Goal: Task Accomplishment & Management: Manage account settings

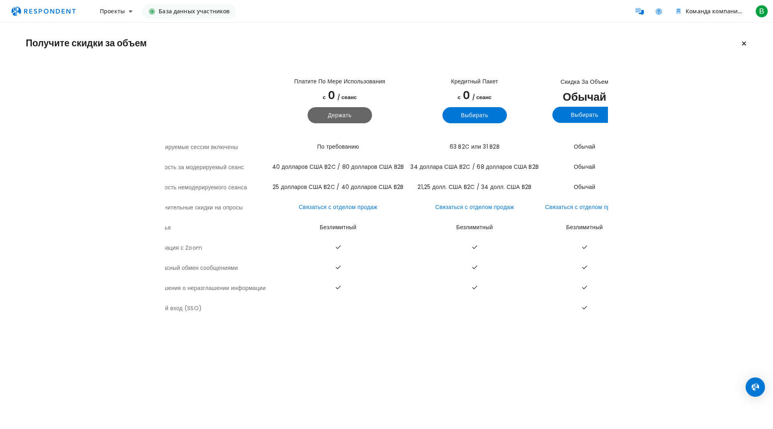
scroll to position [0, 31]
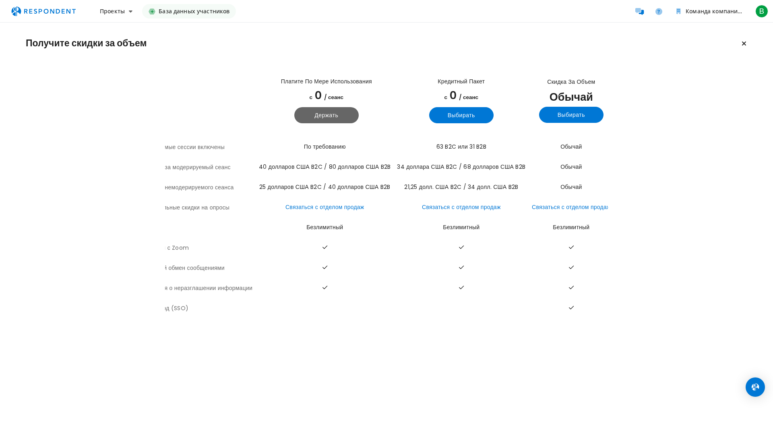
click at [189, 12] on font "База данных участников" at bounding box center [194, 11] width 71 height 8
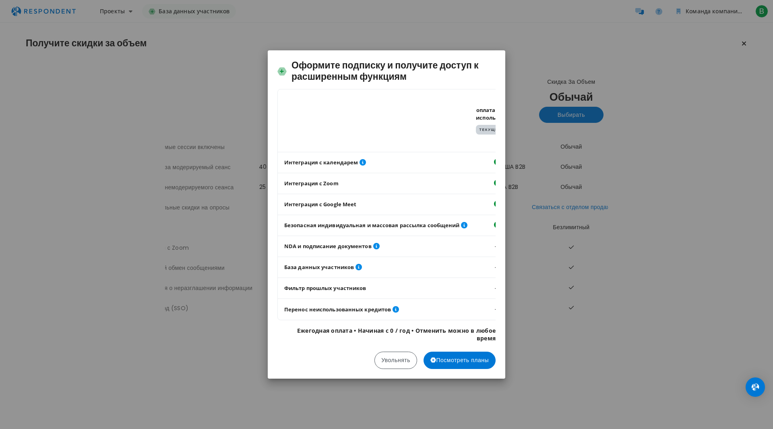
click at [698, 233] on div "Оформите подписку и получите доступ к расширенным функциям Таблица, показывающа…" at bounding box center [386, 214] width 773 height 429
click at [740, 43] on div "Оформите подписку и получите доступ к расширенным функциям Таблица, показывающа…" at bounding box center [386, 214] width 773 height 429
click at [472, 364] on font "Посмотреть планы" at bounding box center [462, 360] width 53 height 8
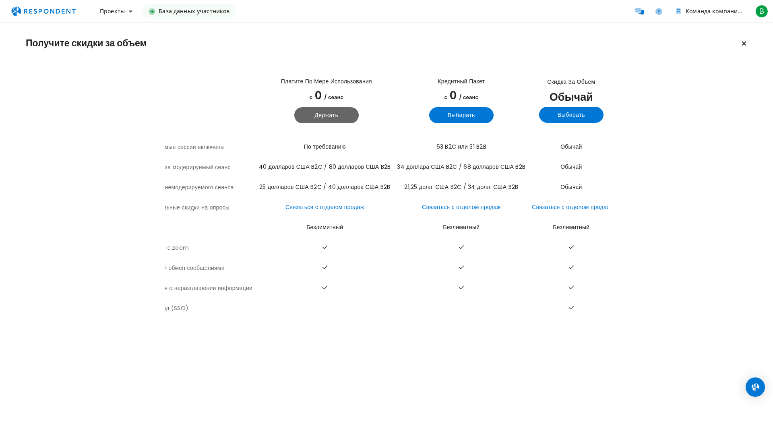
drag, startPoint x: 263, startPoint y: 324, endPoint x: 252, endPoint y: 321, distance: 11.8
click at [252, 321] on div "Получите скидки за объем Просмотреть все детали плана Платите по мере использов…" at bounding box center [386, 177] width 773 height 308
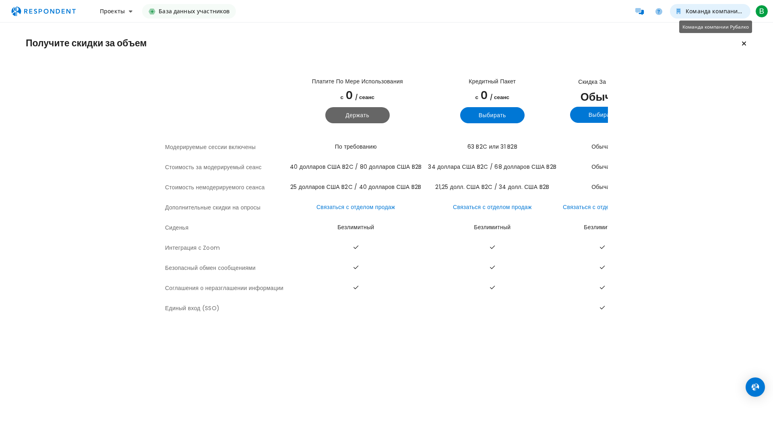
click at [707, 12] on font "Команда компании Рубалко" at bounding box center [725, 11] width 80 height 8
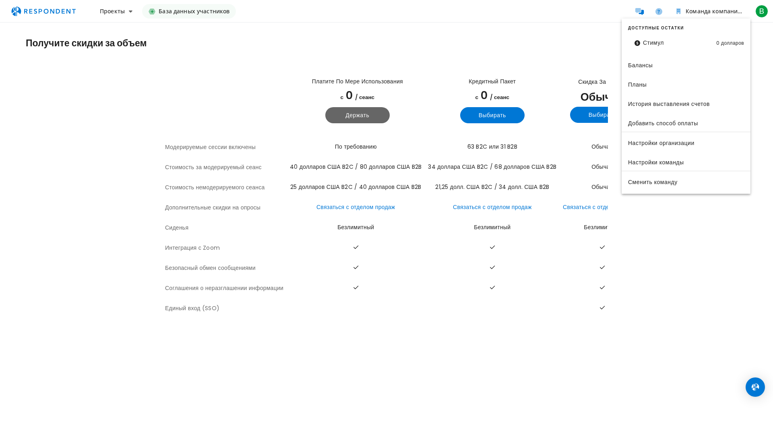
click at [434, 38] on md-backdrop at bounding box center [386, 214] width 773 height 429
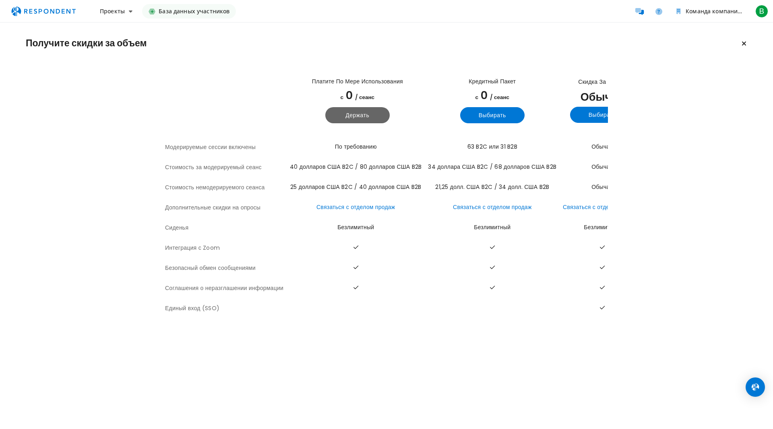
scroll to position [0, 31]
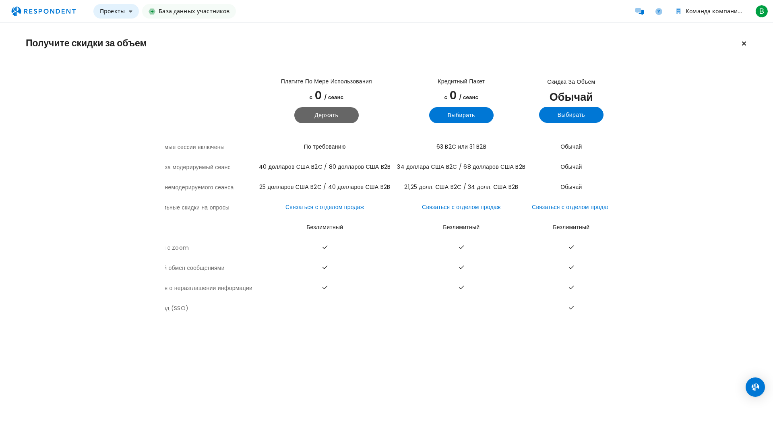
click at [105, 10] on font "Проекты" at bounding box center [112, 11] width 25 height 8
click at [94, 128] on md-backdrop at bounding box center [386, 214] width 773 height 429
click at [765, 12] on span "В" at bounding box center [761, 11] width 13 height 13
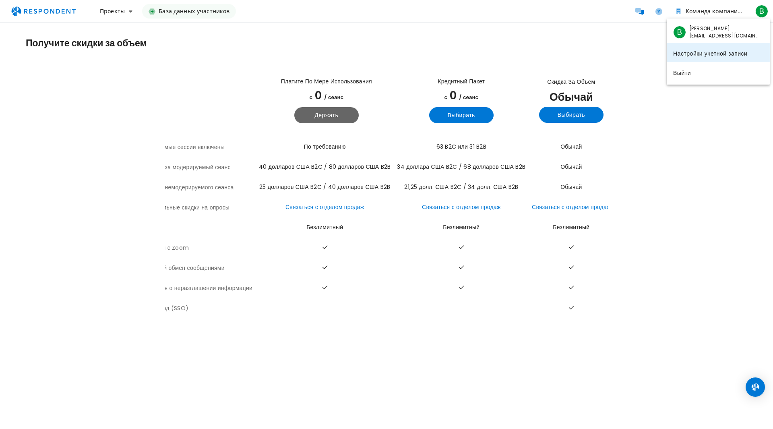
click at [723, 56] on font "Настройки учетной записи" at bounding box center [710, 53] width 74 height 8
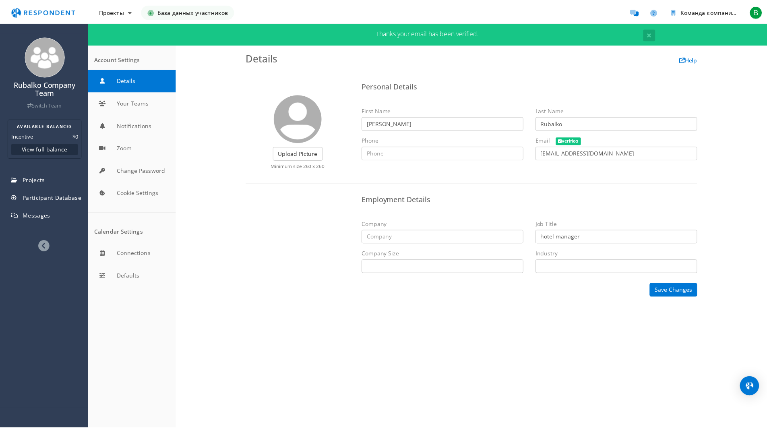
scroll to position [22, 0]
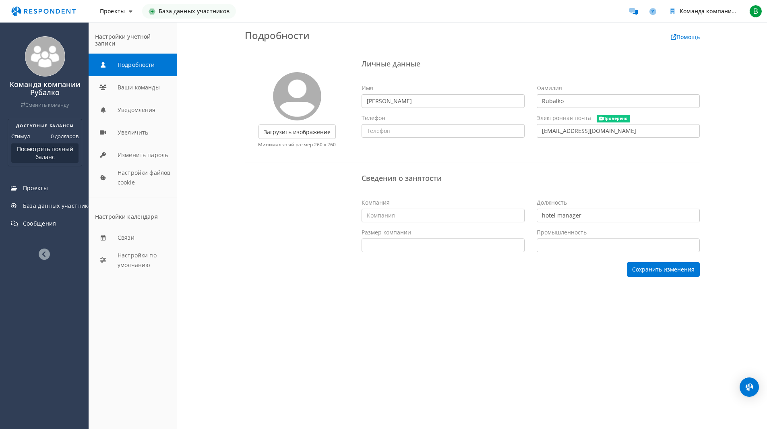
click at [404, 130] on input "text" at bounding box center [442, 131] width 163 height 14
type input "0984711287"
click at [432, 217] on input "text" at bounding box center [442, 215] width 163 height 14
click at [395, 215] on input "text" at bounding box center [442, 215] width 163 height 14
click at [648, 262] on button "Сохранить изменения" at bounding box center [663, 269] width 73 height 14
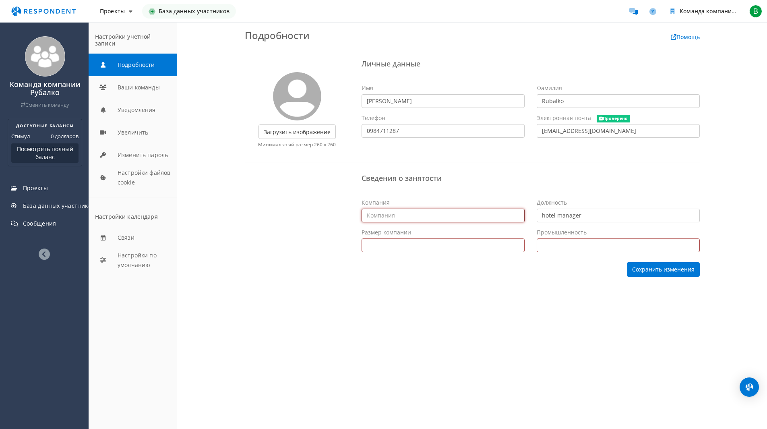
click at [404, 217] on input "text" at bounding box center [442, 215] width 163 height 14
click at [666, 272] on font "Сохранить изменения" at bounding box center [663, 270] width 62 height 8
click at [384, 216] on input "text" at bounding box center [442, 215] width 163 height 14
type input "Апгрейд групп"
click at [449, 248] on select "Частный предприниматель 1 - 10 11 - 50 51 - 200 201 - 500 501 - 1000 1001 - 500…" at bounding box center [442, 245] width 163 height 14
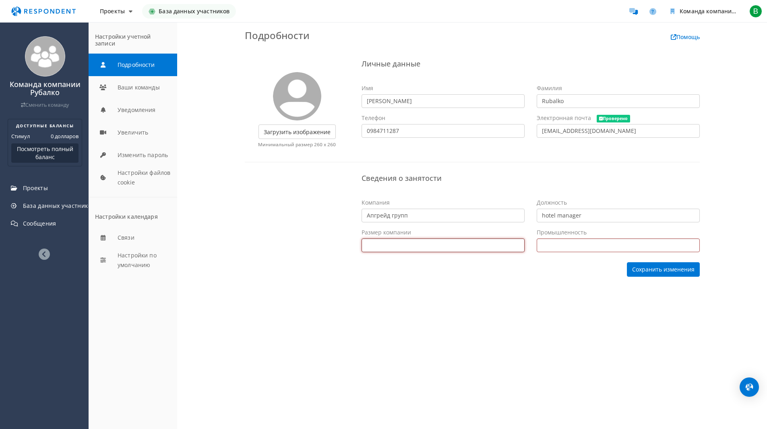
select select "string:51-200"
click at [361, 238] on select "Частный предприниматель 1 - 10 11 - 50 51 - 200 201 - 500 501 - 1000 1001 - 500…" at bounding box center [442, 245] width 163 height 14
click at [560, 247] on select "Альтернативное разрешение споров Альтернативная медицина Анимация Одежда и мода…" at bounding box center [617, 245] width 163 height 14
select select "string:Hospitality"
click at [536, 238] on select "Альтернативное разрешение споров Альтернативная медицина Анимация Одежда и мода…" at bounding box center [617, 245] width 163 height 14
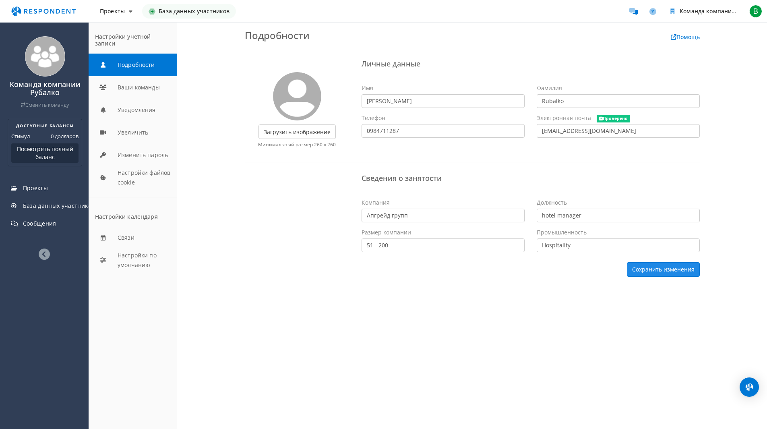
click at [670, 270] on font "Сохранить изменения" at bounding box center [663, 270] width 62 height 8
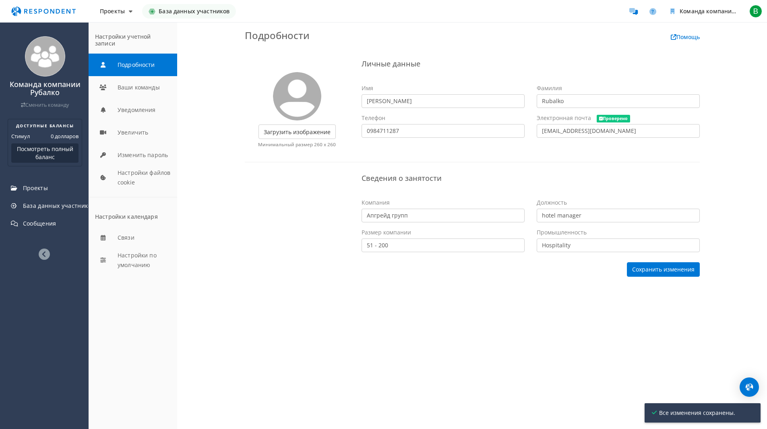
click at [50, 14] on img "Основная навигация" at bounding box center [43, 11] width 74 height 15
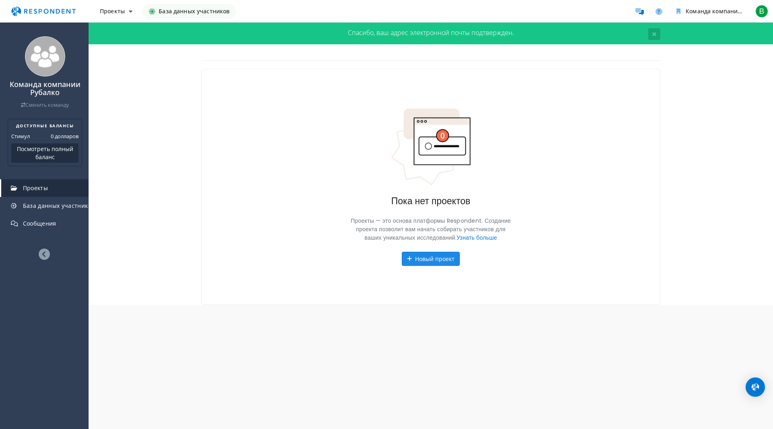
click at [433, 260] on font "Новый проект" at bounding box center [434, 259] width 39 height 8
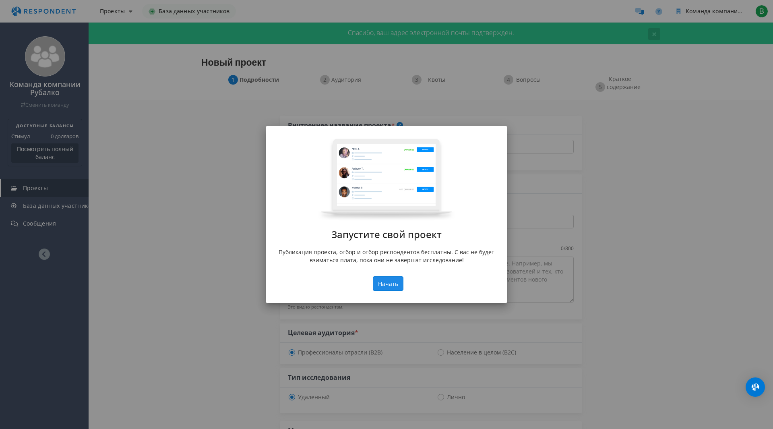
click at [392, 283] on font "Начать" at bounding box center [388, 284] width 20 height 8
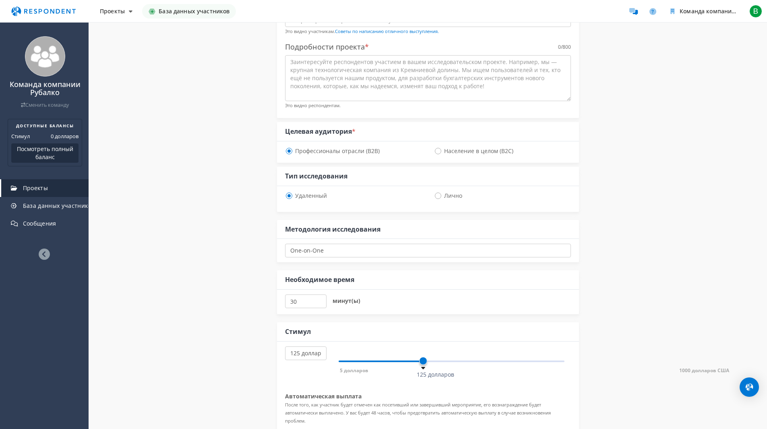
scroll to position [40, 0]
